Goal: Information Seeking & Learning: Learn about a topic

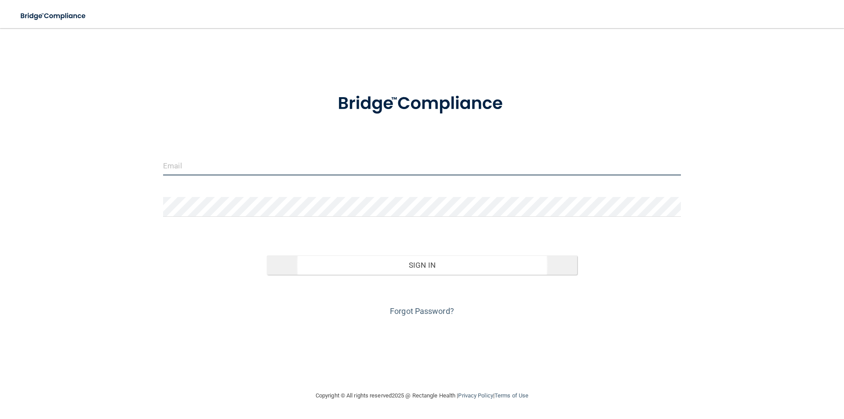
type input "[EMAIL_ADDRESS][DOMAIN_NAME]"
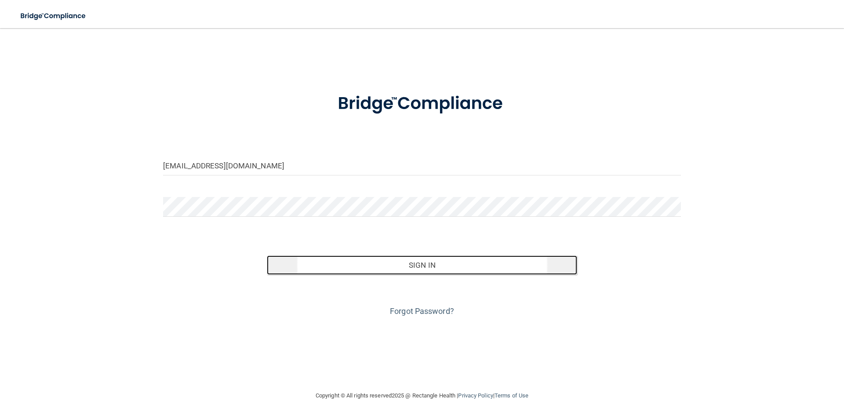
click at [435, 271] on button "Sign In" at bounding box center [422, 264] width 311 height 19
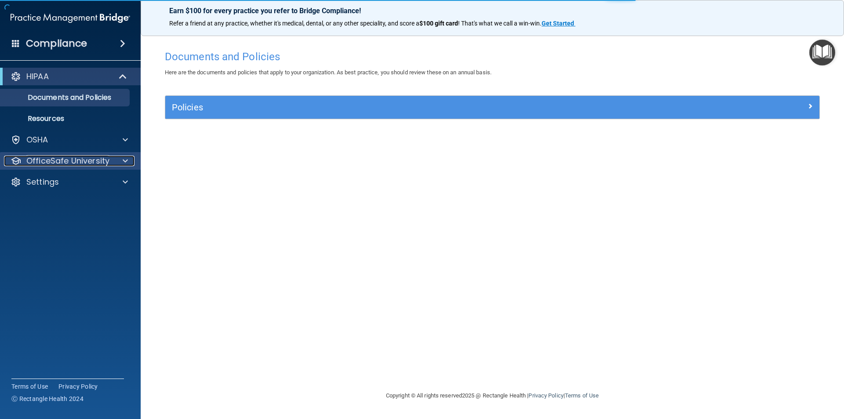
click at [115, 161] on div at bounding box center [124, 161] width 22 height 11
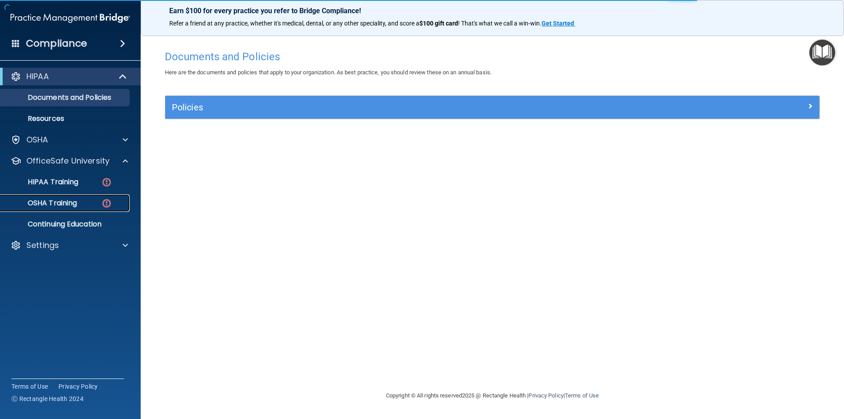
click at [92, 203] on div "OSHA Training" at bounding box center [66, 203] width 120 height 9
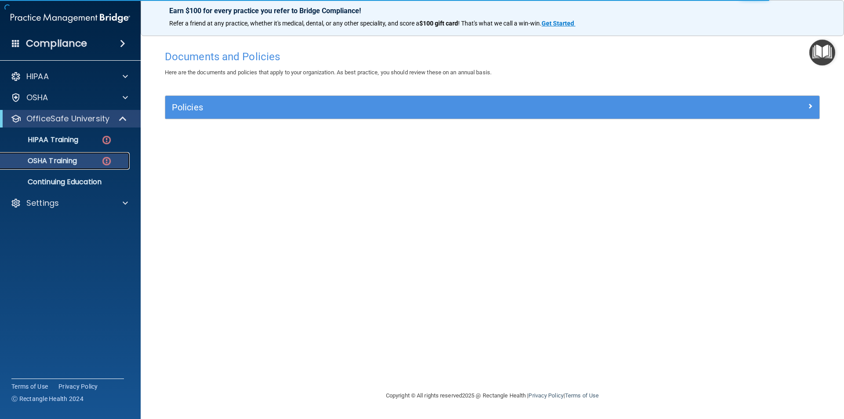
click at [113, 162] on div "OSHA Training" at bounding box center [66, 161] width 120 height 9
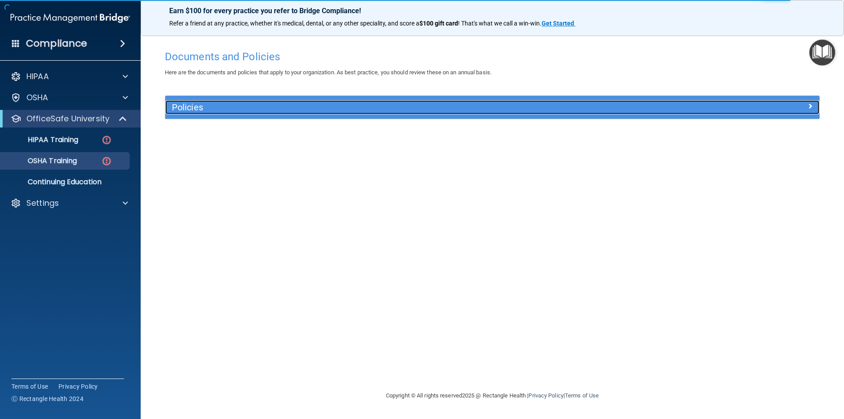
click at [225, 113] on div "Policies" at bounding box center [410, 107] width 491 height 14
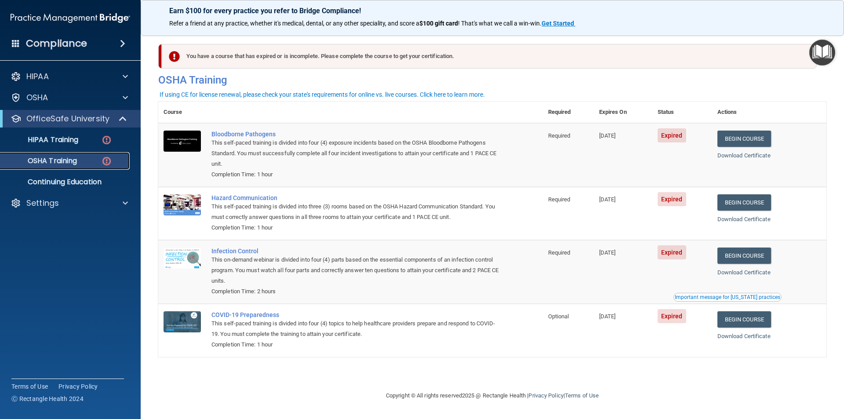
click at [73, 160] on p "OSHA Training" at bounding box center [41, 161] width 71 height 9
click at [738, 142] on link "Begin Course" at bounding box center [745, 139] width 54 height 16
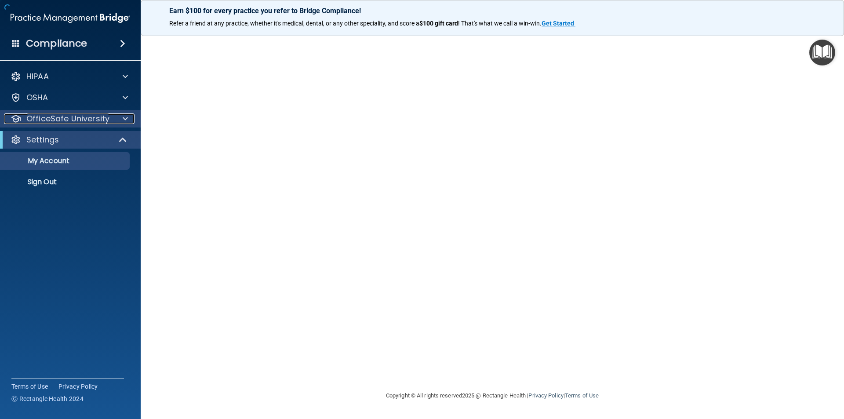
click at [72, 121] on p "OfficeSafe University" at bounding box center [67, 118] width 83 height 11
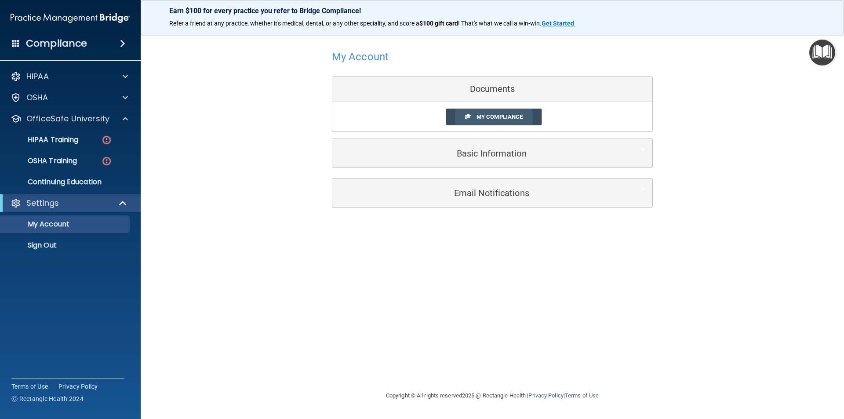
click at [500, 116] on span "My Compliance" at bounding box center [500, 116] width 46 height 7
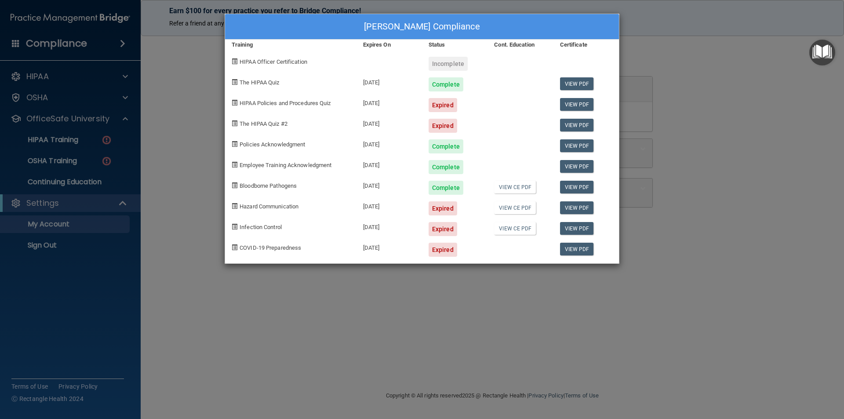
click at [266, 227] on span "Infection Control" at bounding box center [261, 227] width 42 height 7
click at [411, 228] on div "[DATE]" at bounding box center [390, 225] width 66 height 21
click at [447, 229] on div "Expired" at bounding box center [443, 229] width 29 height 14
click at [662, 59] on div "Selena Evans's Compliance Training Expires On Status Cont. Education Certificat…" at bounding box center [422, 209] width 844 height 419
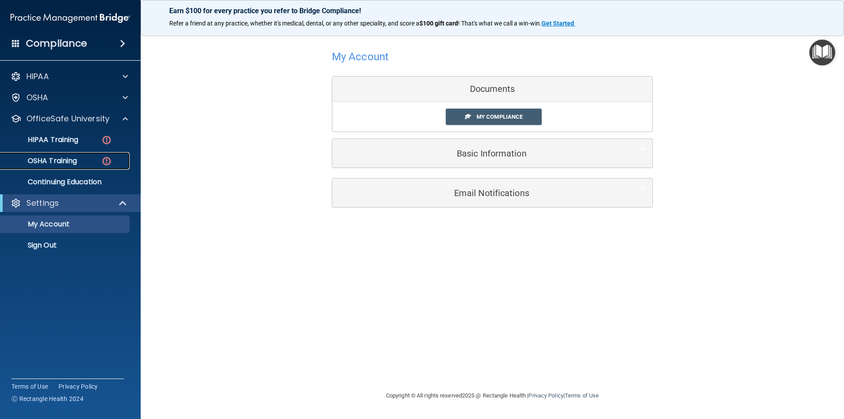
click at [73, 158] on p "OSHA Training" at bounding box center [41, 161] width 71 height 9
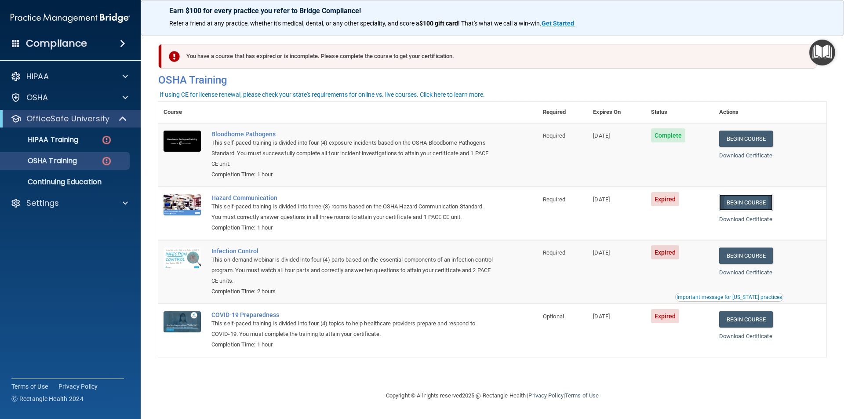
click at [765, 198] on link "Begin Course" at bounding box center [746, 202] width 54 height 16
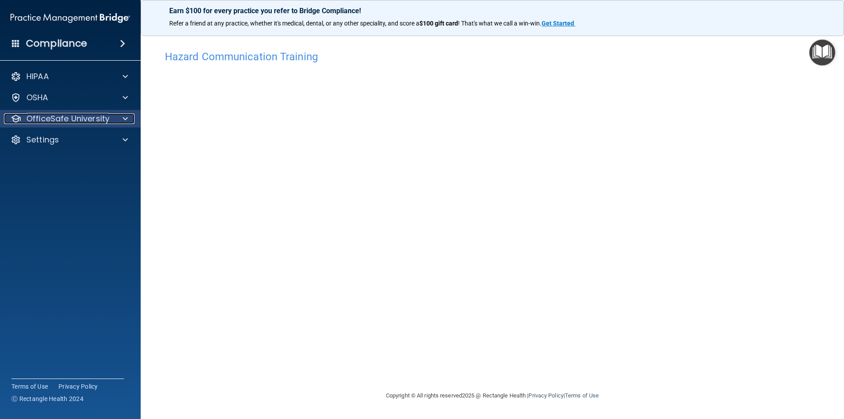
click at [105, 121] on p "OfficeSafe University" at bounding box center [67, 118] width 83 height 11
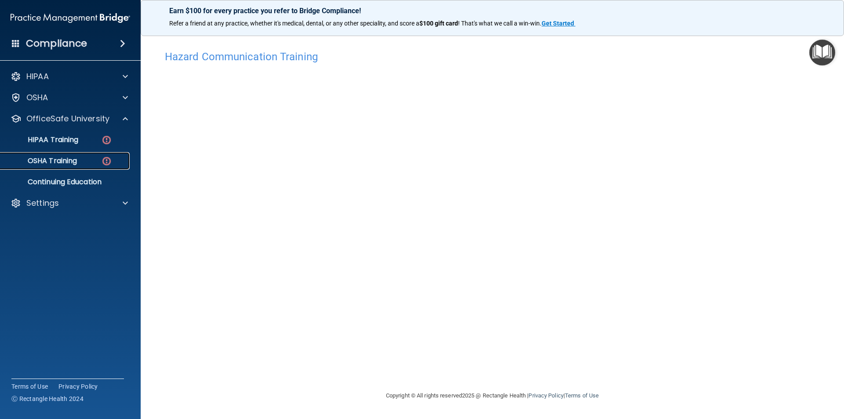
click at [104, 158] on img at bounding box center [106, 161] width 11 height 11
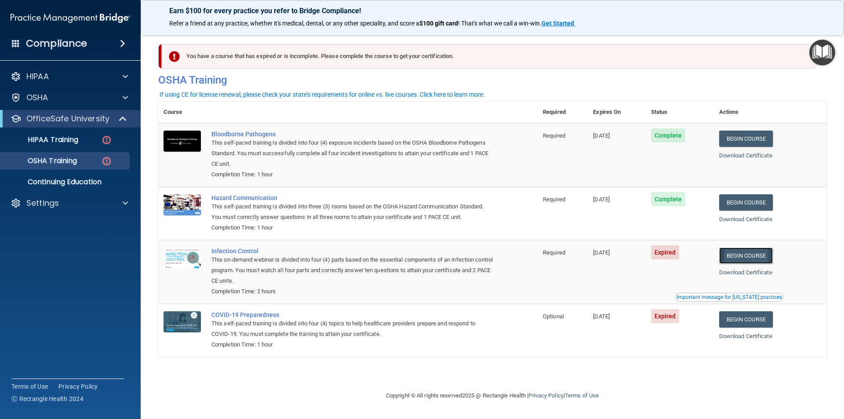
click at [767, 260] on link "Begin Course" at bounding box center [746, 256] width 54 height 16
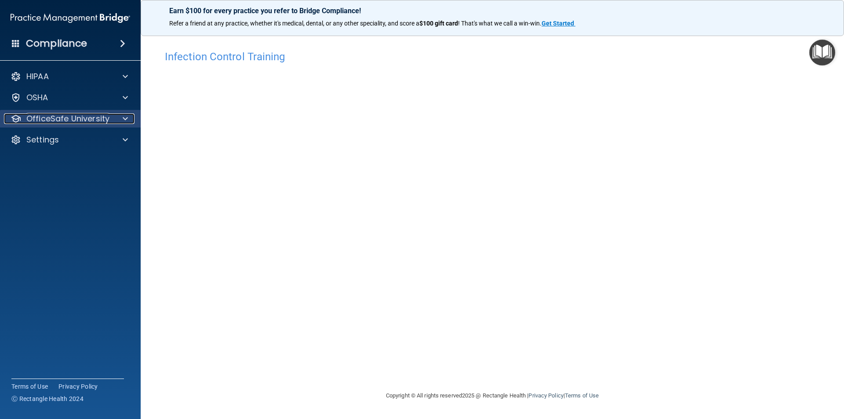
click at [85, 121] on p "OfficeSafe University" at bounding box center [67, 118] width 83 height 11
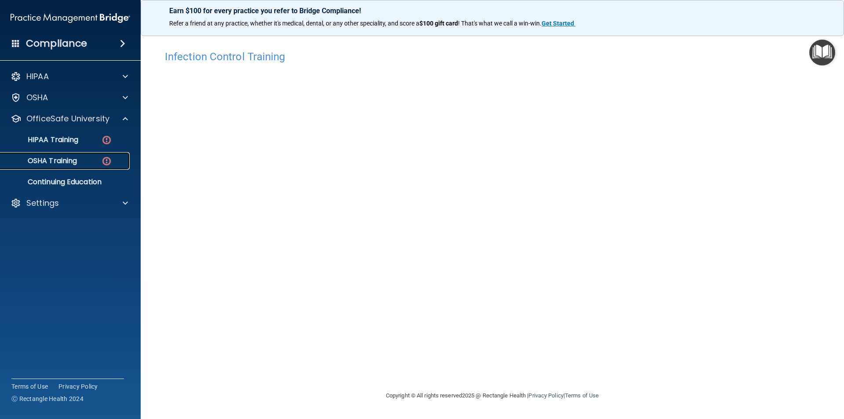
click at [99, 161] on div "OSHA Training" at bounding box center [66, 161] width 120 height 9
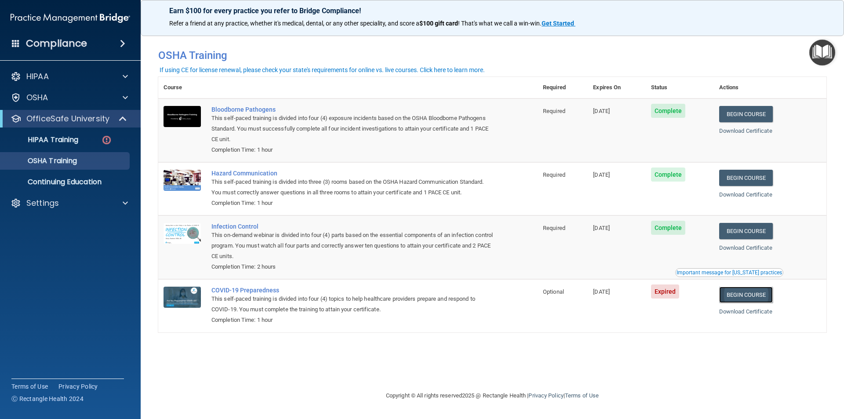
click at [751, 295] on link "Begin Course" at bounding box center [746, 295] width 54 height 16
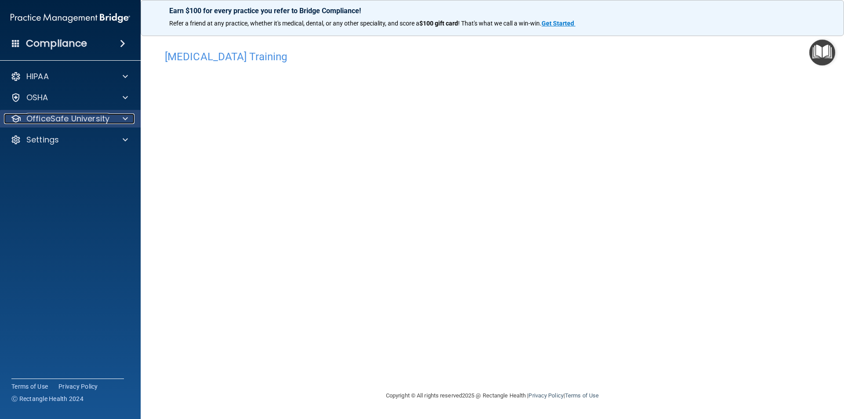
click at [96, 115] on p "OfficeSafe University" at bounding box center [67, 118] width 83 height 11
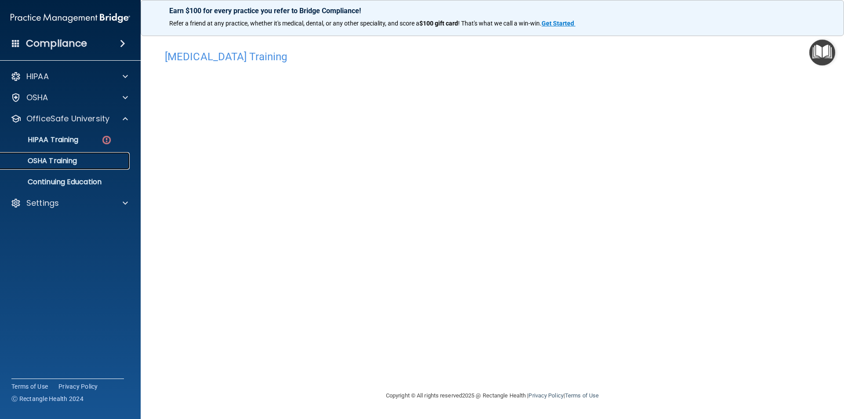
click at [80, 156] on link "OSHA Training" at bounding box center [60, 161] width 138 height 18
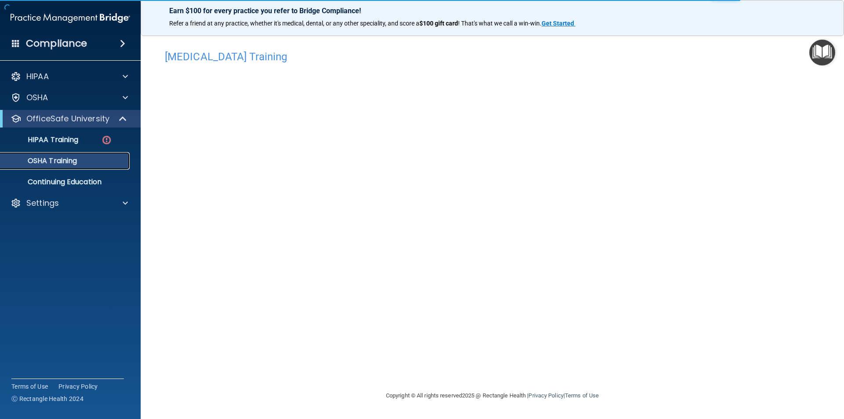
click at [87, 160] on div "OSHA Training" at bounding box center [66, 161] width 120 height 9
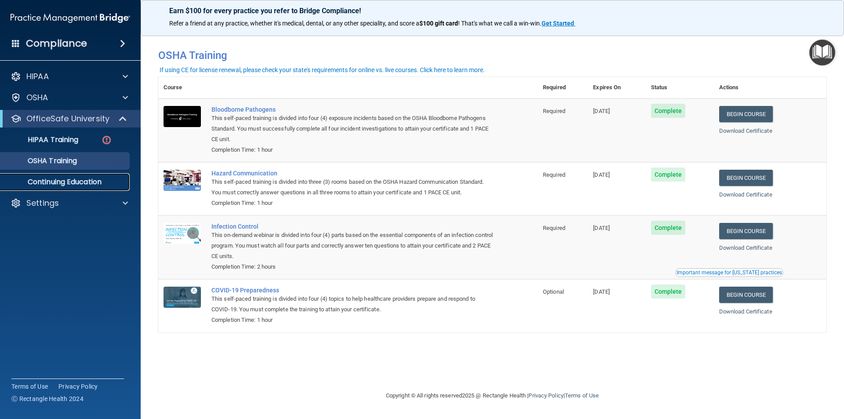
click at [87, 180] on p "Continuing Education" at bounding box center [66, 182] width 120 height 9
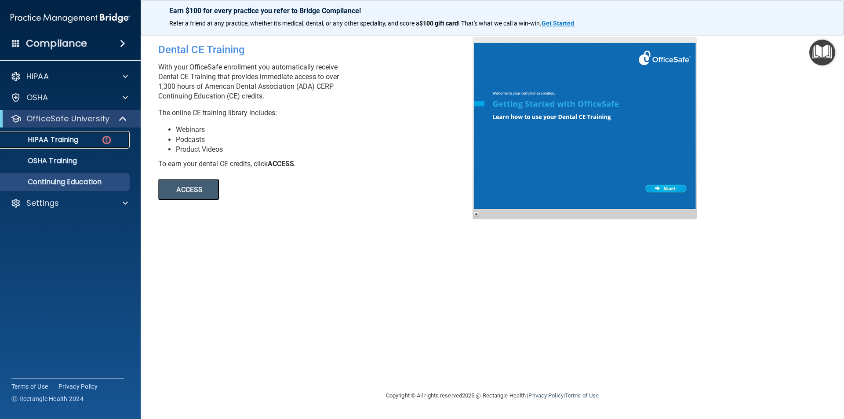
click at [78, 141] on p "HIPAA Training" at bounding box center [42, 139] width 73 height 9
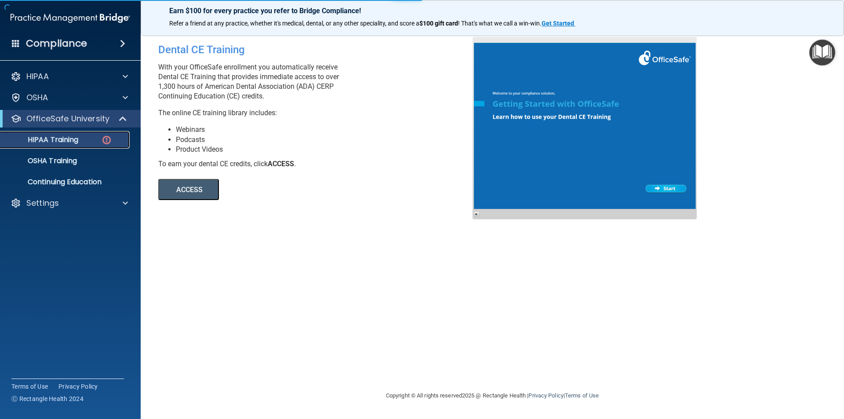
click at [78, 141] on p "HIPAA Training" at bounding box center [42, 139] width 73 height 9
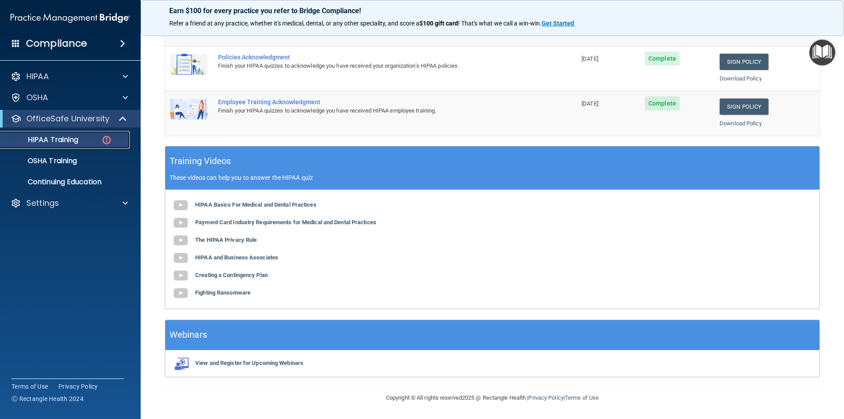
scroll to position [97, 0]
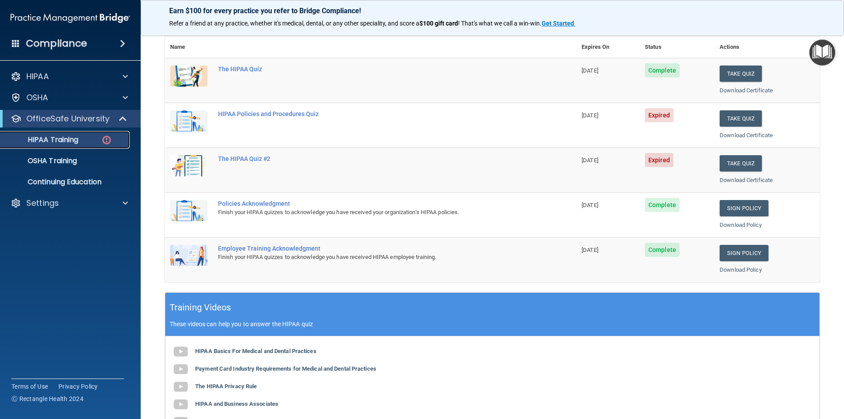
click at [71, 138] on p "HIPAA Training" at bounding box center [42, 139] width 73 height 9
click at [727, 118] on button "Take Quiz" at bounding box center [741, 118] width 42 height 16
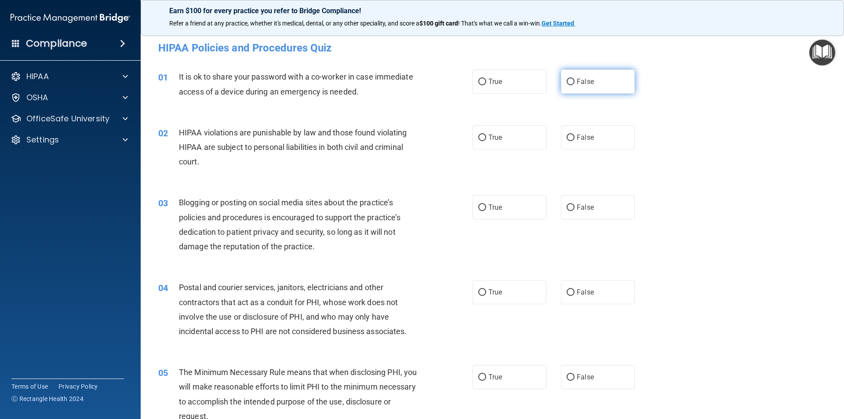
click at [567, 79] on input "False" at bounding box center [571, 82] width 8 height 7
radio input "true"
click at [485, 137] on label "True" at bounding box center [510, 137] width 74 height 24
click at [485, 137] on input "True" at bounding box center [482, 138] width 8 height 7
radio input "true"
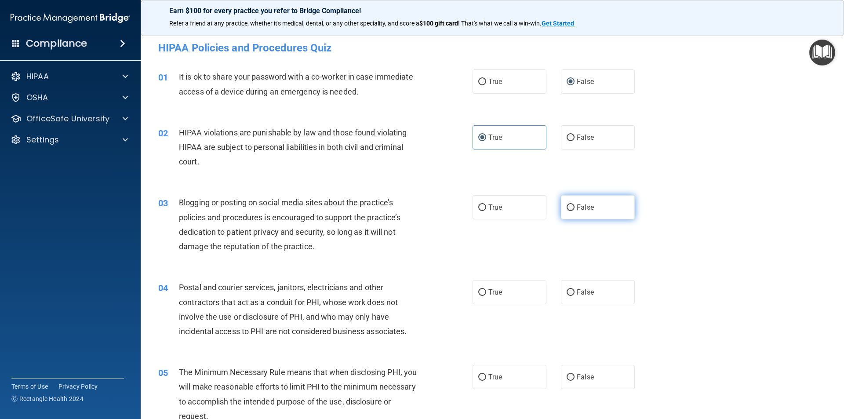
click at [582, 204] on span "False" at bounding box center [585, 207] width 17 height 8
click at [575, 204] on input "False" at bounding box center [571, 207] width 8 height 7
radio input "true"
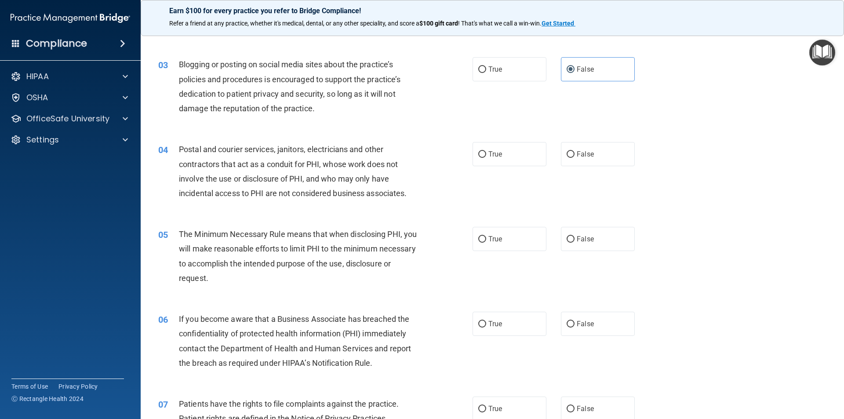
scroll to position [146, 0]
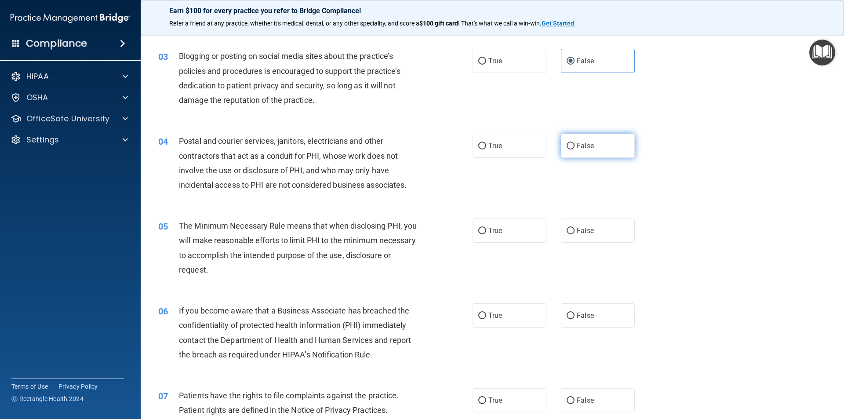
click at [577, 147] on span "False" at bounding box center [585, 146] width 17 height 8
click at [574, 147] on input "False" at bounding box center [571, 146] width 8 height 7
radio input "true"
click at [509, 142] on label "True" at bounding box center [510, 146] width 74 height 24
click at [486, 143] on input "True" at bounding box center [482, 146] width 8 height 7
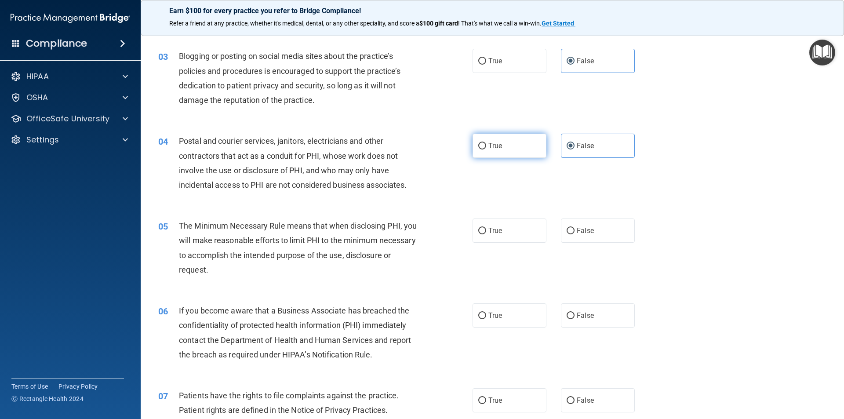
radio input "true"
radio input "false"
click at [494, 148] on span "True" at bounding box center [495, 146] width 14 height 8
click at [486, 148] on input "True" at bounding box center [482, 146] width 8 height 7
click at [577, 230] on span "False" at bounding box center [585, 230] width 17 height 8
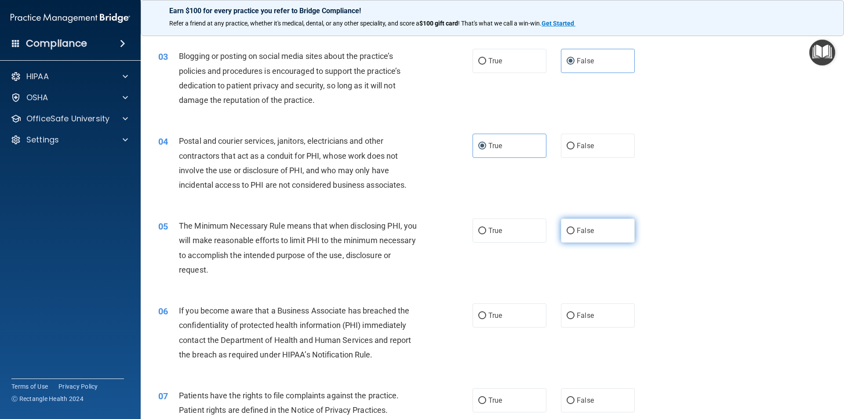
click at [575, 230] on input "False" at bounding box center [571, 231] width 8 height 7
radio input "true"
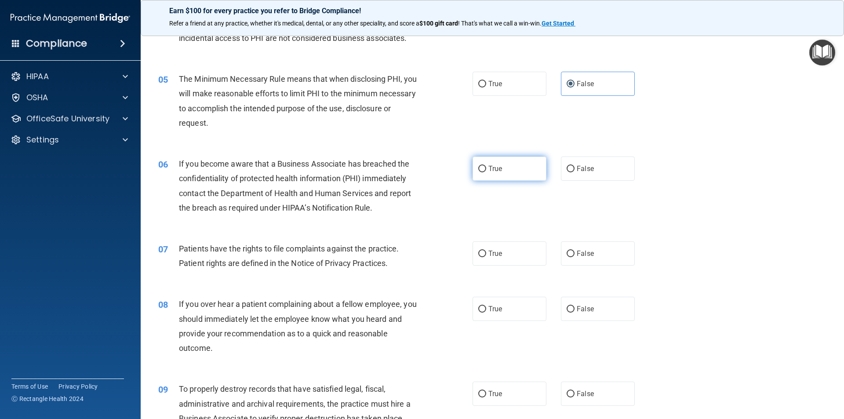
click at [492, 171] on span "True" at bounding box center [495, 168] width 14 height 8
click at [486, 171] on input "True" at bounding box center [482, 169] width 8 height 7
radio input "true"
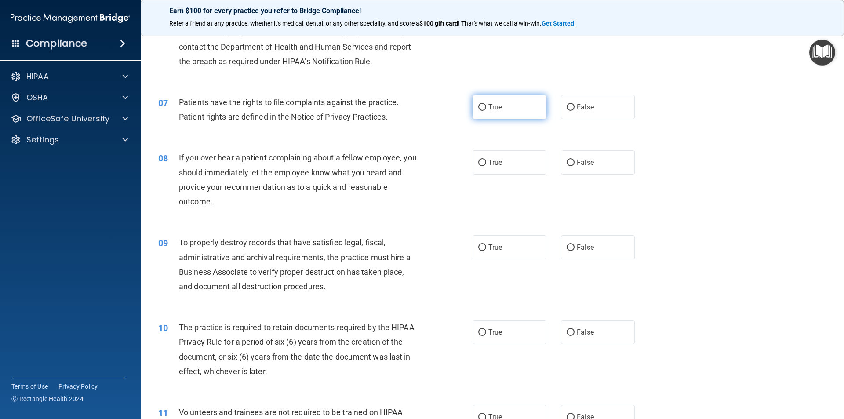
click at [494, 106] on span "True" at bounding box center [495, 107] width 14 height 8
click at [486, 106] on input "True" at bounding box center [482, 107] width 8 height 7
radio input "true"
click at [579, 163] on span "False" at bounding box center [585, 162] width 17 height 8
click at [575, 163] on input "False" at bounding box center [571, 163] width 8 height 7
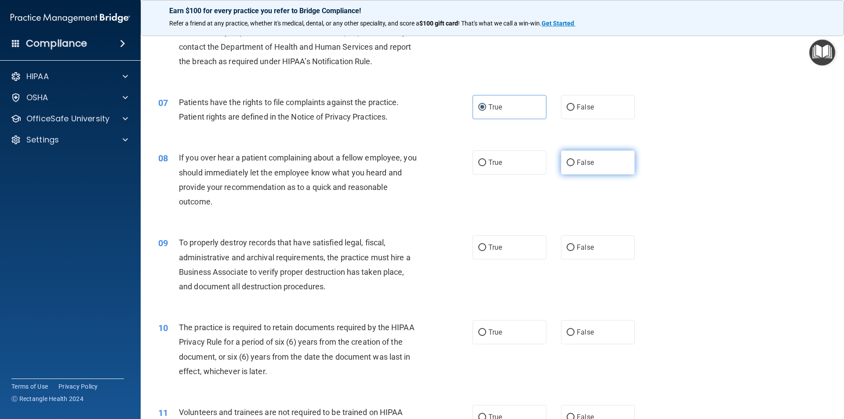
radio input "true"
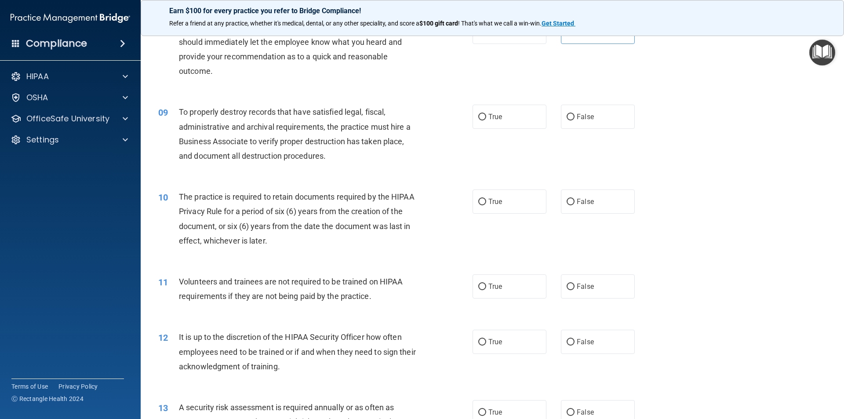
scroll to position [586, 0]
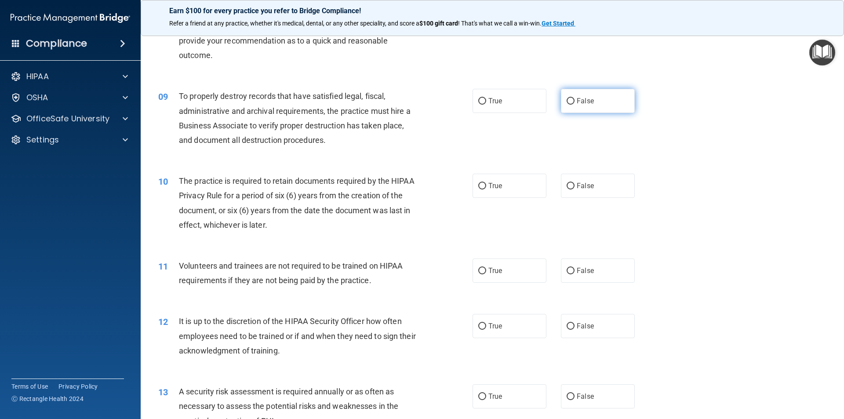
click at [569, 95] on label "False" at bounding box center [598, 101] width 74 height 24
click at [569, 98] on input "False" at bounding box center [571, 101] width 8 height 7
radio input "true"
click at [489, 186] on span "True" at bounding box center [495, 186] width 14 height 8
click at [486, 186] on input "True" at bounding box center [482, 186] width 8 height 7
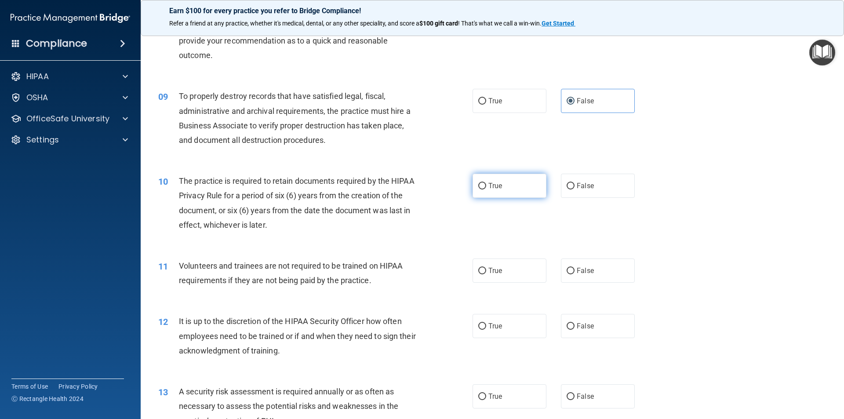
radio input "true"
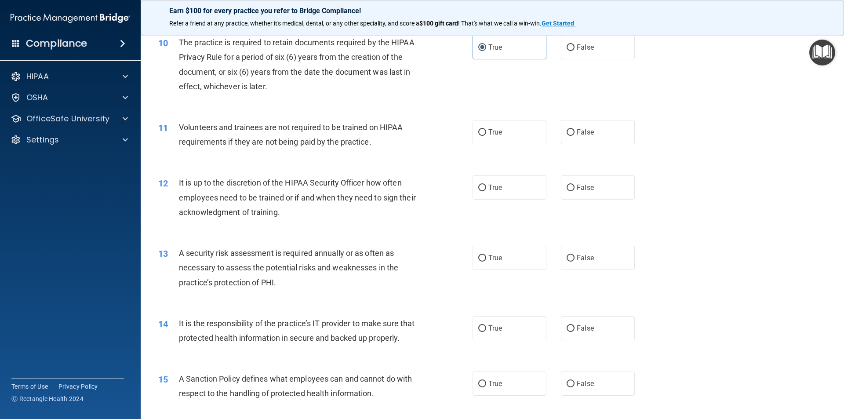
scroll to position [733, 0]
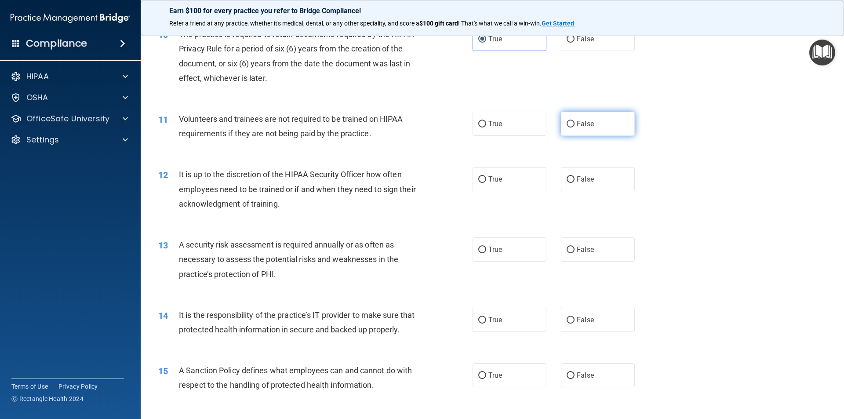
click at [569, 126] on input "False" at bounding box center [571, 124] width 8 height 7
radio input "true"
click at [577, 179] on span "False" at bounding box center [585, 179] width 17 height 8
click at [575, 179] on input "False" at bounding box center [571, 179] width 8 height 7
radio input "true"
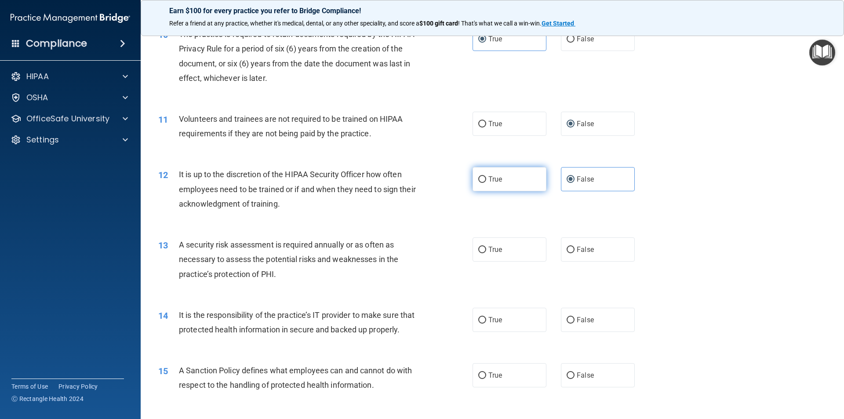
click at [491, 179] on span "True" at bounding box center [495, 179] width 14 height 8
click at [486, 179] on input "True" at bounding box center [482, 179] width 8 height 7
radio input "true"
radio input "false"
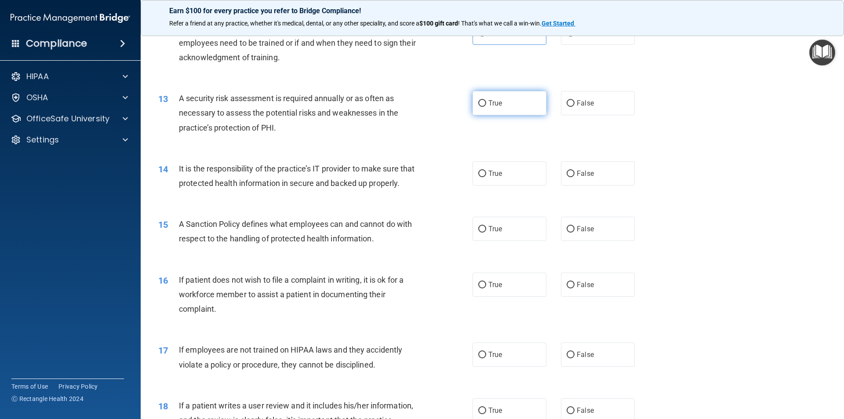
click at [494, 105] on span "True" at bounding box center [495, 103] width 14 height 8
click at [486, 105] on input "True" at bounding box center [482, 103] width 8 height 7
radio input "true"
click at [509, 174] on label "True" at bounding box center [510, 173] width 74 height 24
click at [486, 174] on input "True" at bounding box center [482, 174] width 8 height 7
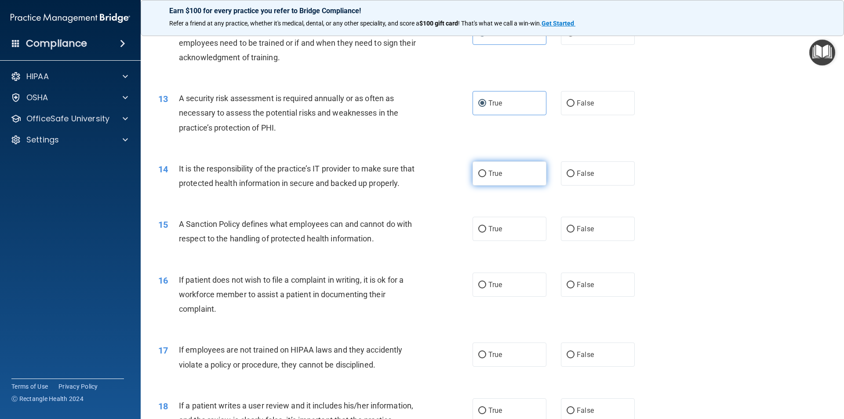
radio input "true"
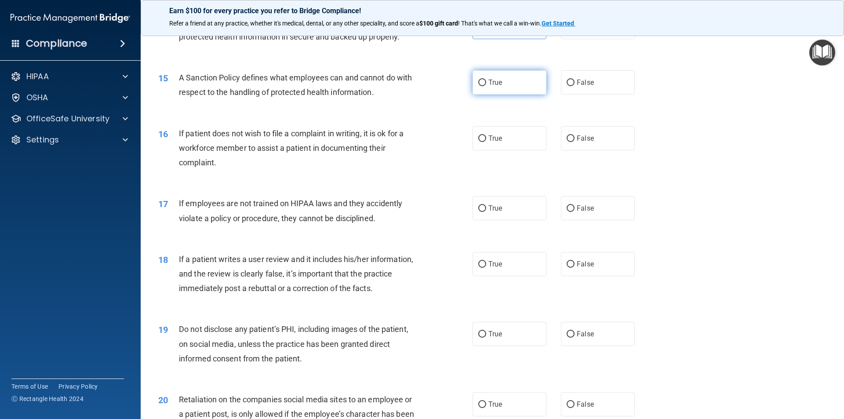
click at [508, 95] on label "True" at bounding box center [510, 82] width 74 height 24
click at [486, 86] on input "True" at bounding box center [482, 83] width 8 height 7
radio input "true"
click at [577, 142] on span "False" at bounding box center [585, 138] width 17 height 8
click at [575, 142] on input "False" at bounding box center [571, 138] width 8 height 7
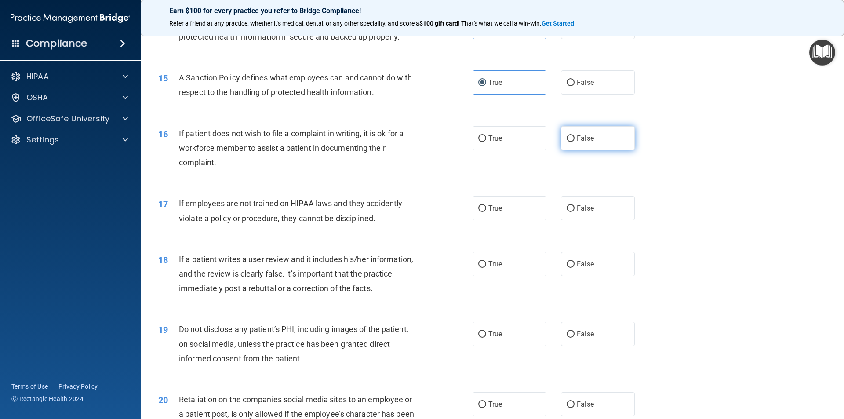
radio input "true"
click at [499, 142] on span "True" at bounding box center [495, 138] width 14 height 8
click at [486, 142] on input "True" at bounding box center [482, 138] width 8 height 7
radio input "true"
radio input "false"
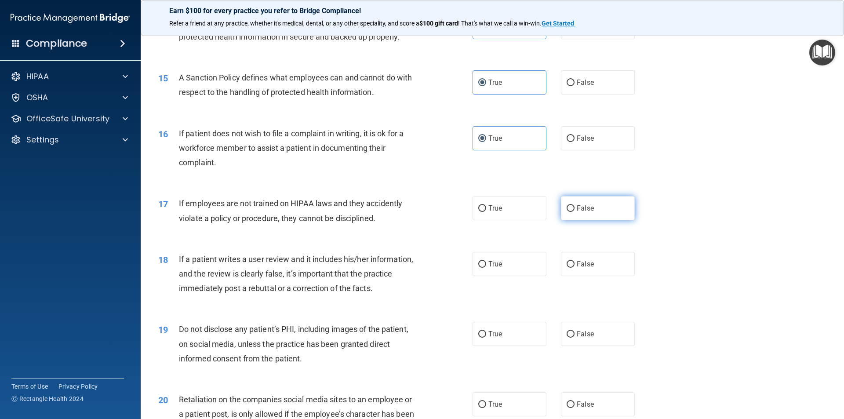
click at [577, 212] on span "False" at bounding box center [585, 208] width 17 height 8
click at [574, 212] on input "False" at bounding box center [571, 208] width 8 height 7
radio input "true"
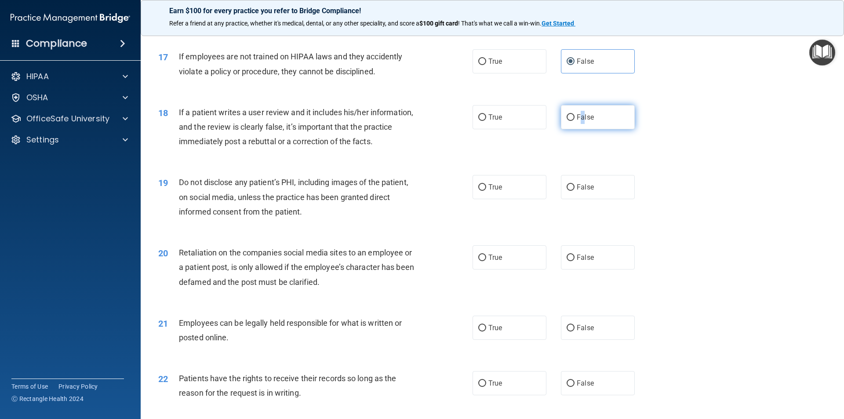
click at [579, 129] on label "False" at bounding box center [598, 117] width 74 height 24
click at [577, 121] on span "False" at bounding box center [585, 117] width 17 height 8
click at [573, 121] on input "False" at bounding box center [571, 117] width 8 height 7
radio input "true"
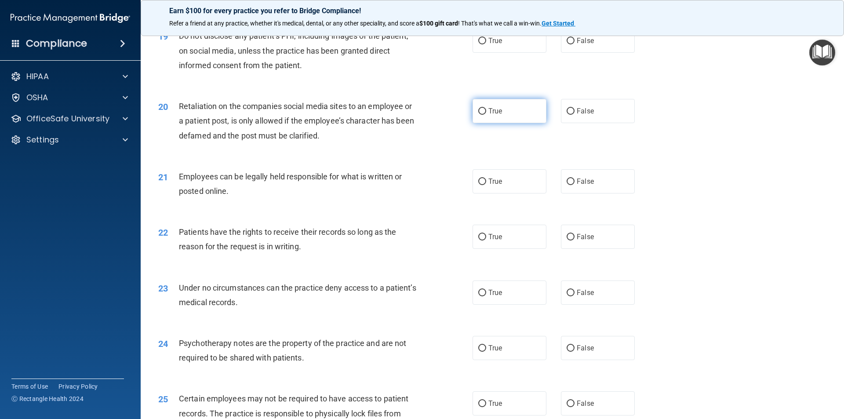
click at [503, 122] on label "True" at bounding box center [510, 111] width 74 height 24
click at [486, 115] on input "True" at bounding box center [482, 111] width 8 height 7
radio input "true"
click at [514, 193] on label "True" at bounding box center [510, 181] width 74 height 24
click at [486, 185] on input "True" at bounding box center [482, 182] width 8 height 7
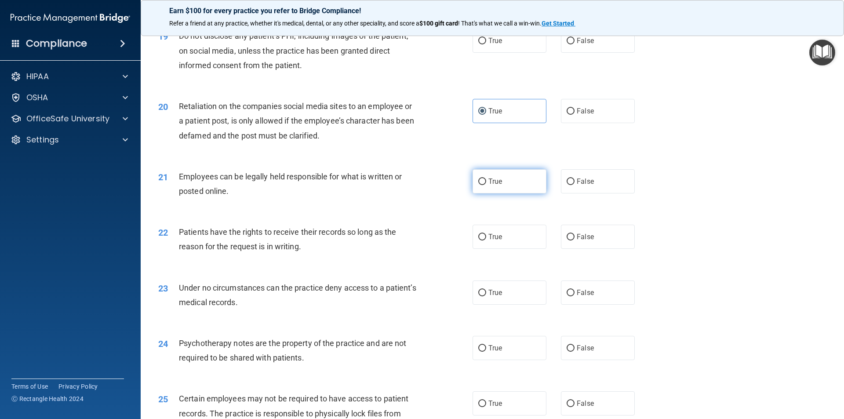
radio input "true"
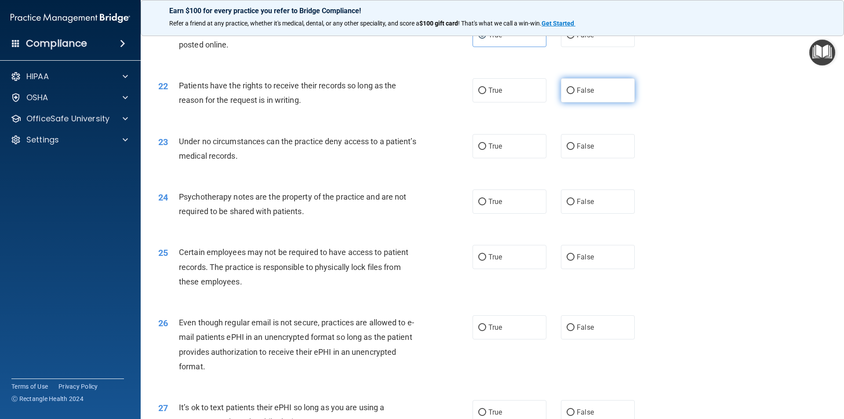
click at [579, 102] on label "False" at bounding box center [598, 90] width 74 height 24
click at [575, 94] on input "False" at bounding box center [571, 90] width 8 height 7
radio input "true"
click at [583, 158] on label "False" at bounding box center [598, 146] width 74 height 24
click at [575, 150] on input "False" at bounding box center [571, 146] width 8 height 7
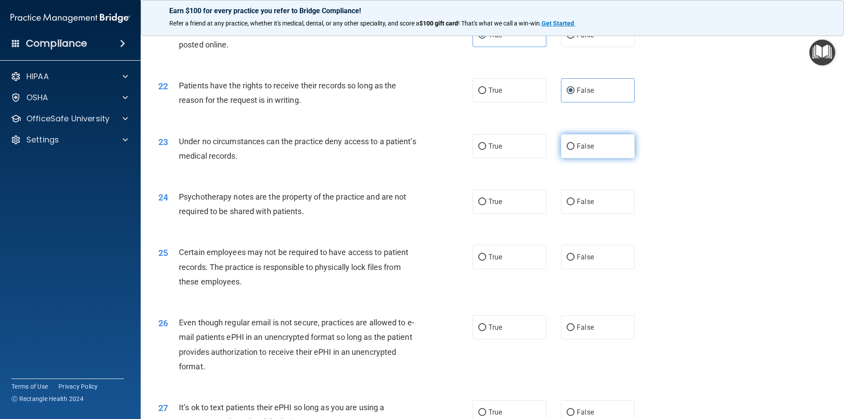
radio input "true"
click at [590, 214] on label "False" at bounding box center [598, 201] width 74 height 24
click at [575, 205] on input "False" at bounding box center [571, 202] width 8 height 7
radio input "true"
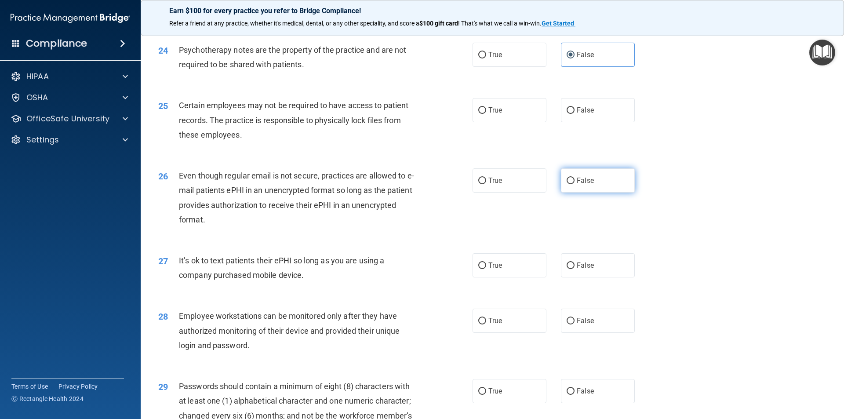
click at [572, 193] on label "False" at bounding box center [598, 180] width 74 height 24
click at [572, 184] on input "False" at bounding box center [571, 181] width 8 height 7
radio input "true"
click at [492, 114] on span "True" at bounding box center [495, 110] width 14 height 8
click at [486, 114] on input "True" at bounding box center [482, 110] width 8 height 7
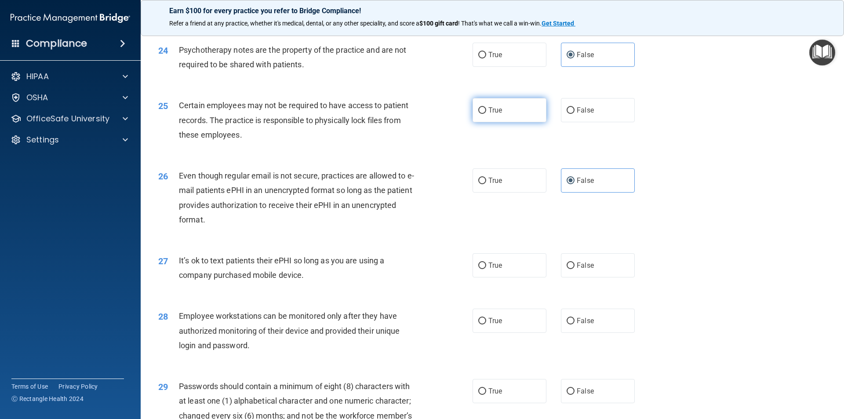
radio input "true"
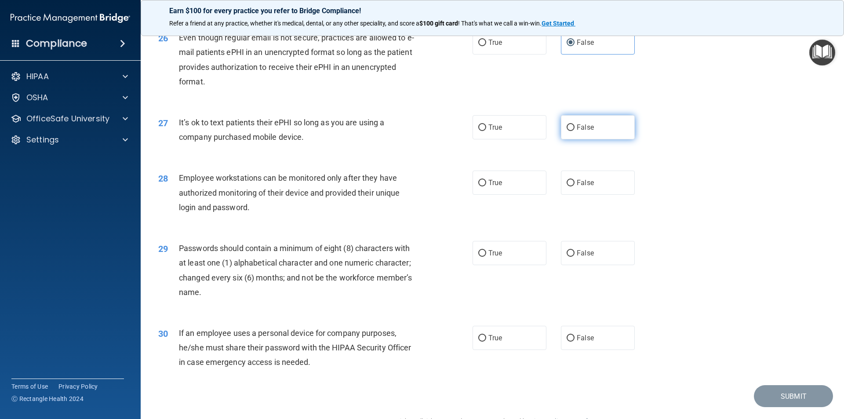
scroll to position [1759, 0]
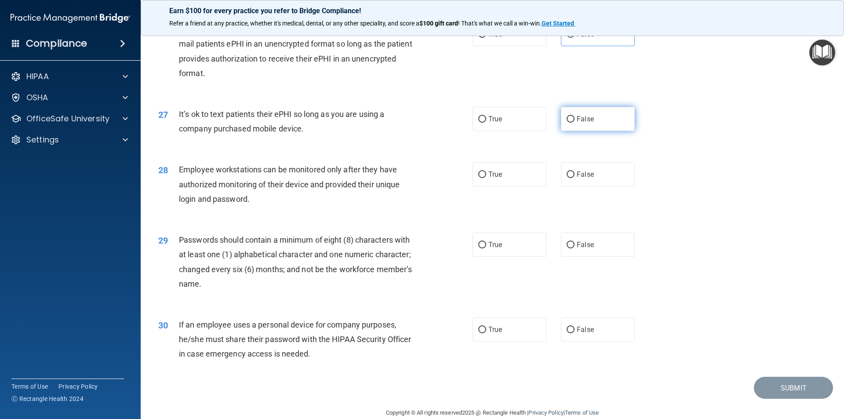
click at [573, 131] on label "False" at bounding box center [598, 119] width 74 height 24
click at [573, 123] on input "False" at bounding box center [571, 119] width 8 height 7
radio input "true"
click at [506, 186] on label "True" at bounding box center [510, 174] width 74 height 24
click at [486, 178] on input "True" at bounding box center [482, 174] width 8 height 7
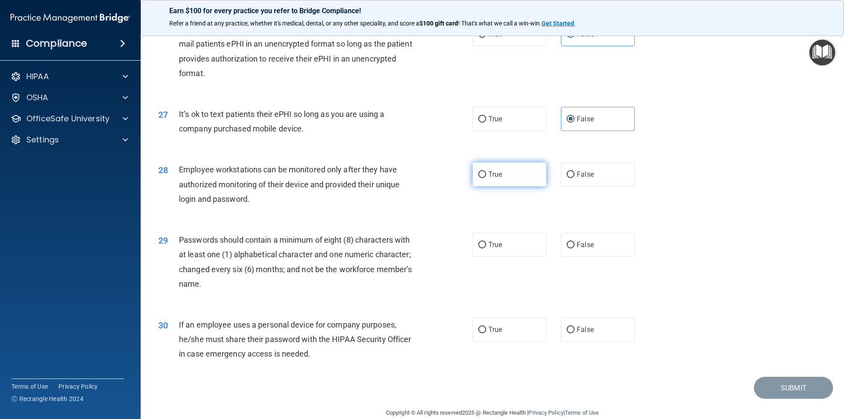
radio input "true"
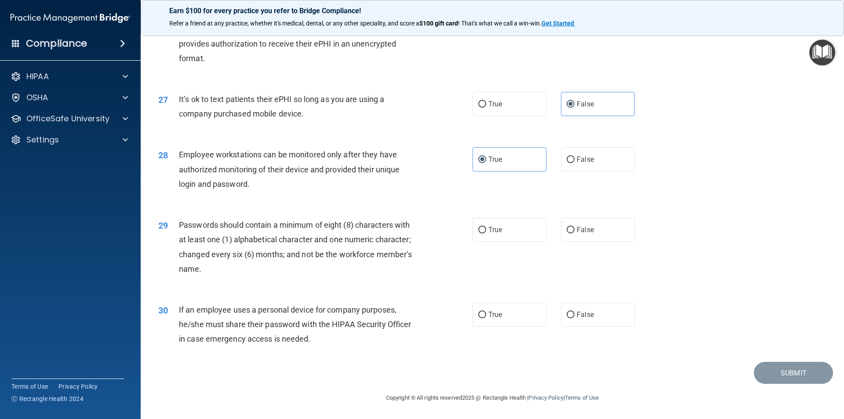
scroll to position [1788, 0]
click at [506, 228] on label "True" at bounding box center [510, 230] width 74 height 24
click at [486, 228] on input "True" at bounding box center [482, 230] width 8 height 7
radio input "true"
click at [565, 319] on label "False" at bounding box center [598, 314] width 74 height 24
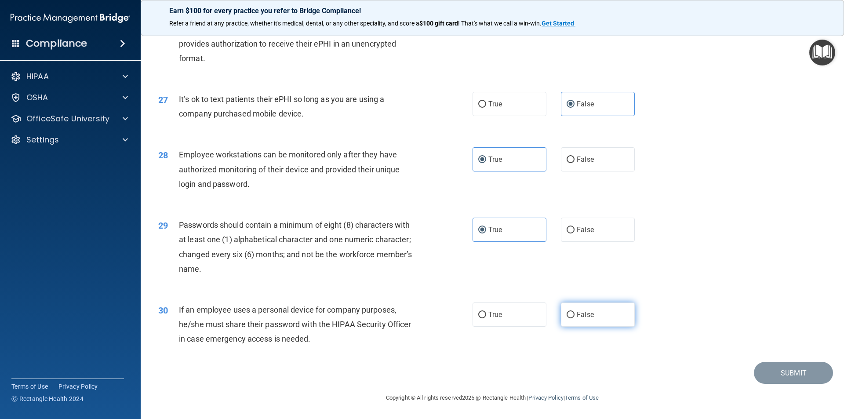
click at [567, 318] on input "False" at bounding box center [571, 315] width 8 height 7
radio input "true"
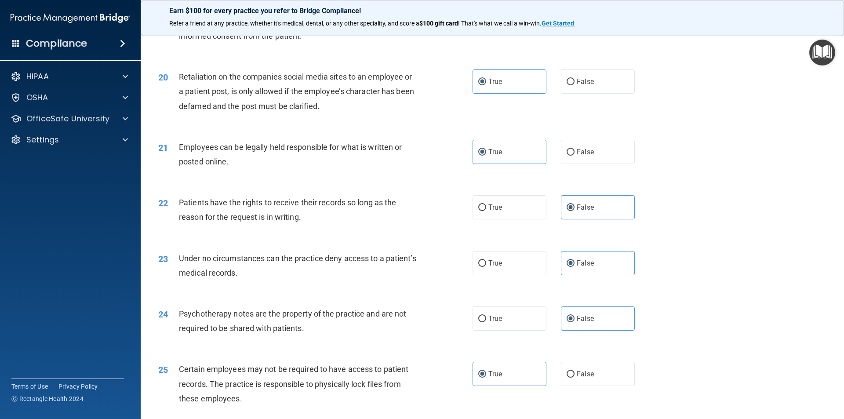
scroll to position [1202, 0]
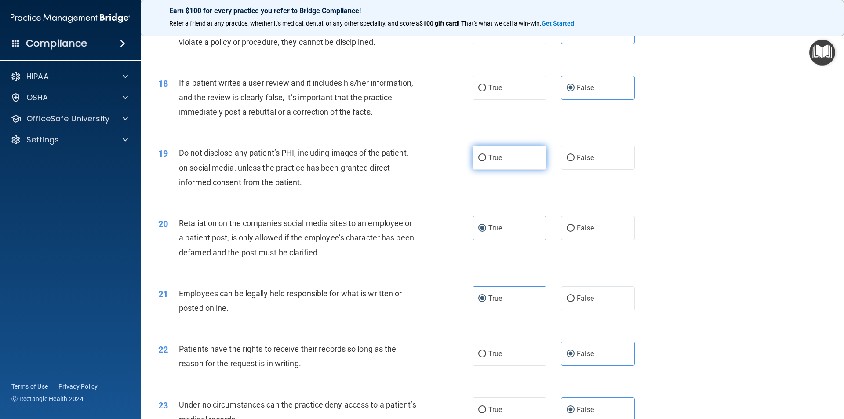
click at [510, 170] on label "True" at bounding box center [510, 158] width 74 height 24
click at [486, 161] on input "True" at bounding box center [482, 158] width 8 height 7
radio input "true"
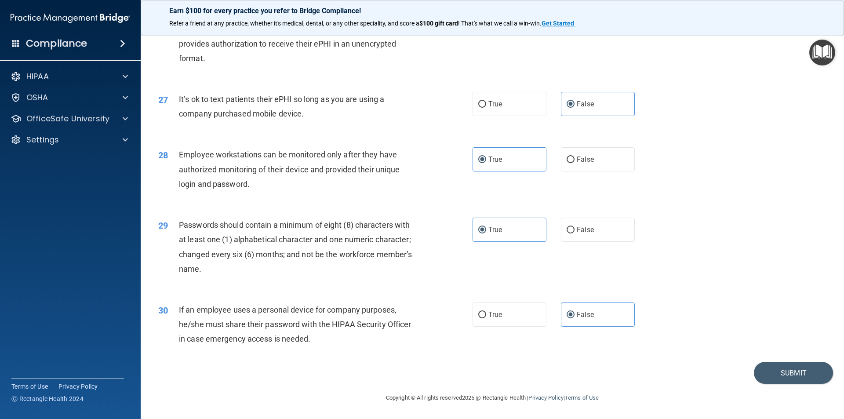
scroll to position [1788, 0]
click at [782, 371] on button "Submit" at bounding box center [793, 373] width 79 height 22
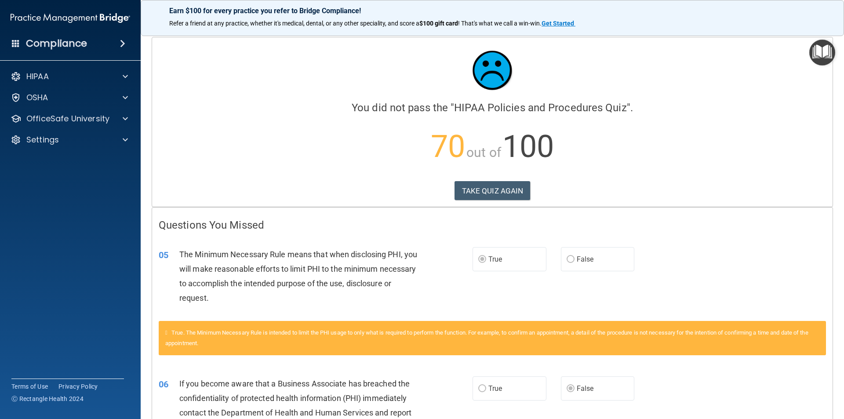
click at [689, 247] on div "05 The Minimum Necessary Rule means that when disclosing PHI, you will make rea…" at bounding box center [492, 278] width 681 height 85
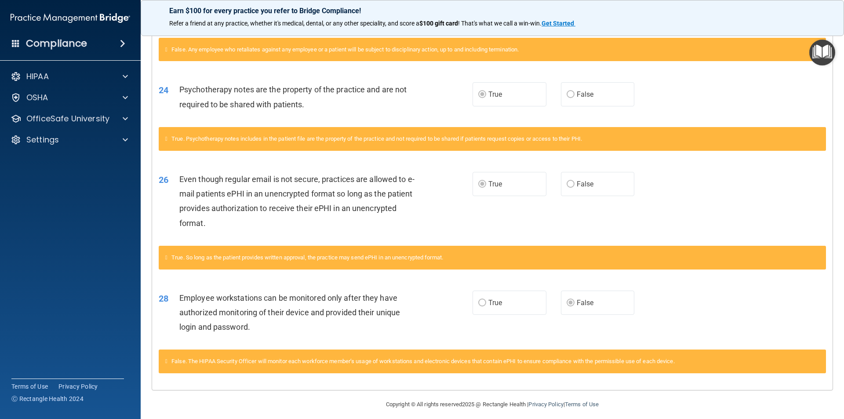
scroll to position [821, 0]
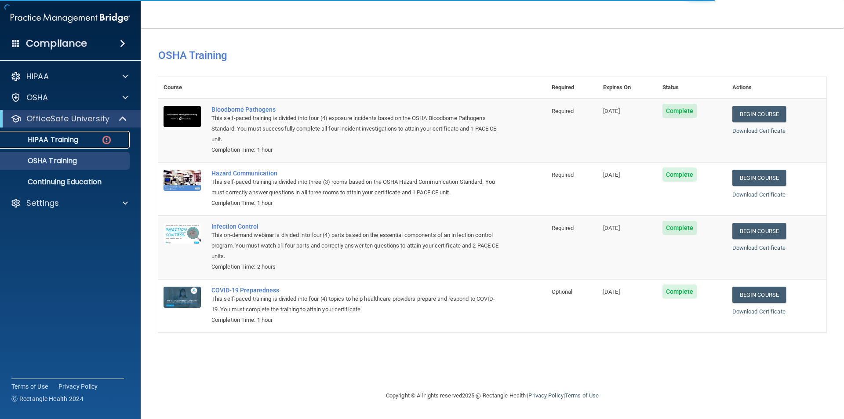
click at [84, 136] on div "HIPAA Training" at bounding box center [66, 139] width 120 height 9
